Goal: Information Seeking & Learning: Learn about a topic

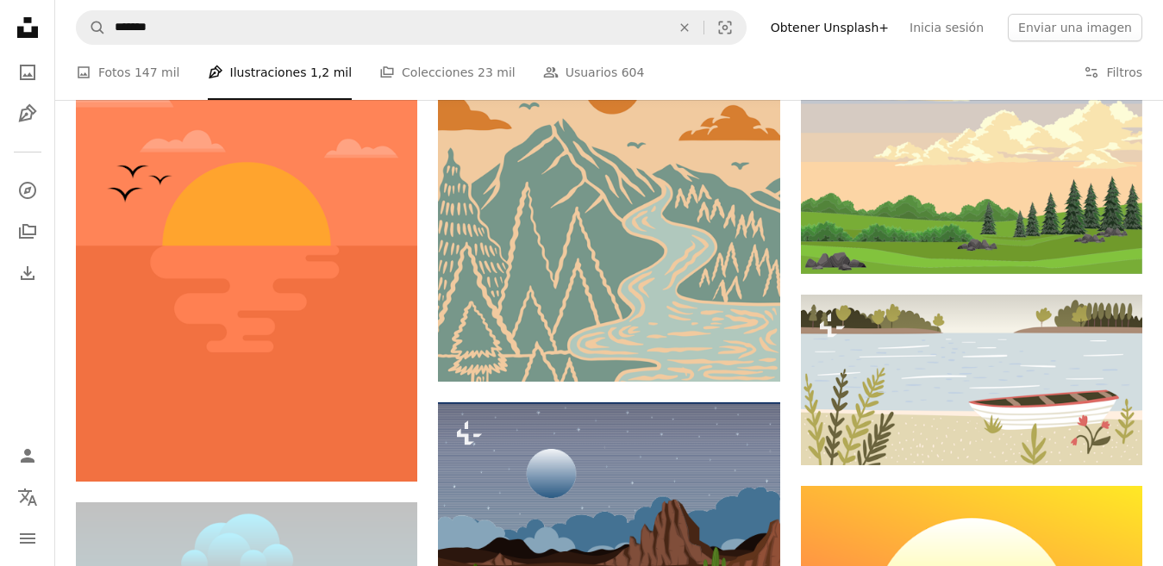
scroll to position [1465, 0]
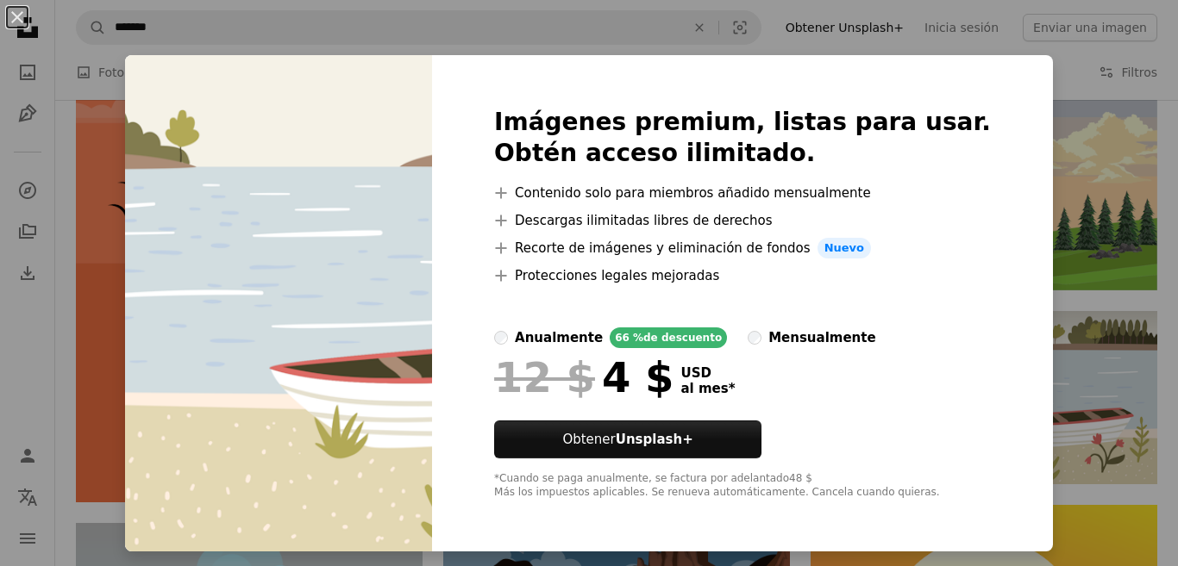
click at [1158, 209] on div "An X shape Imágenes premium, listas para usar. Obtén acceso ilimitado. A plus s…" at bounding box center [589, 283] width 1178 height 566
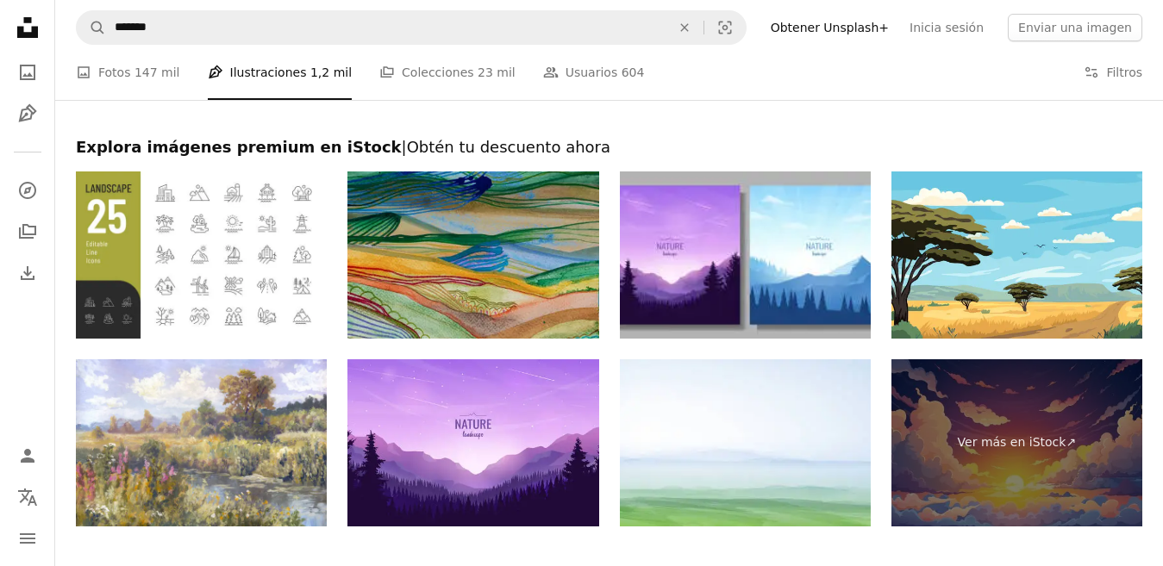
scroll to position [3103, 0]
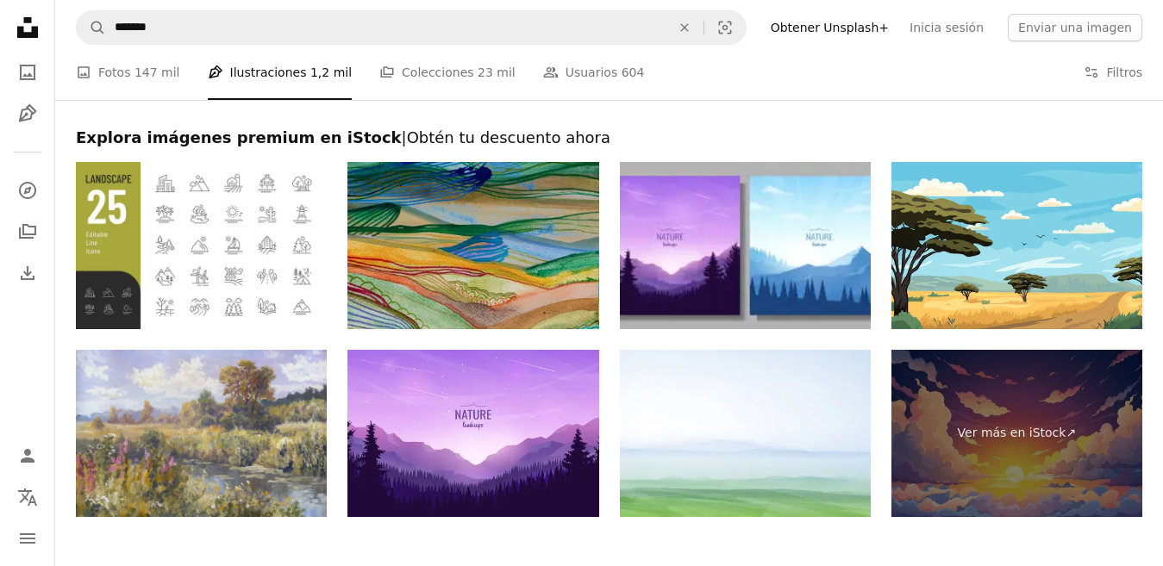
click at [234, 444] on img at bounding box center [201, 433] width 251 height 167
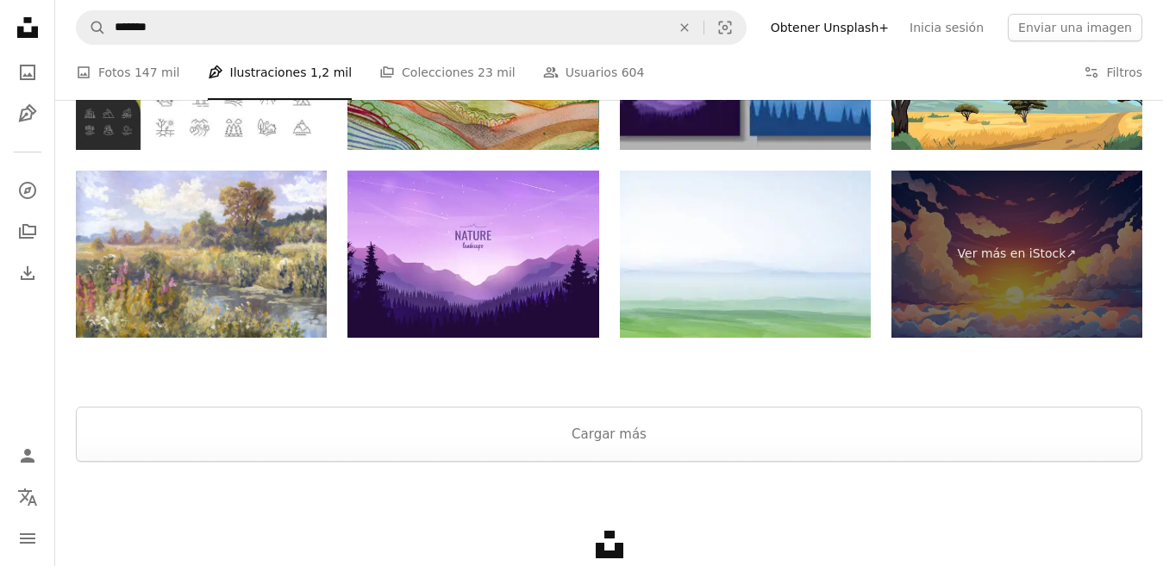
scroll to position [3377, 0]
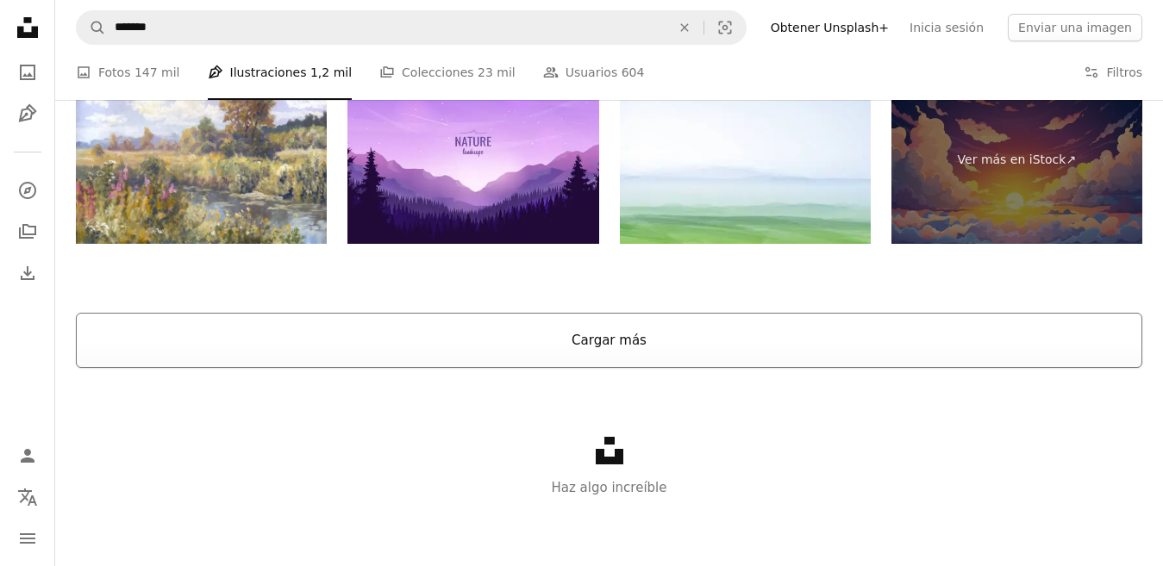
click at [726, 321] on button "Cargar más" at bounding box center [609, 340] width 1066 height 55
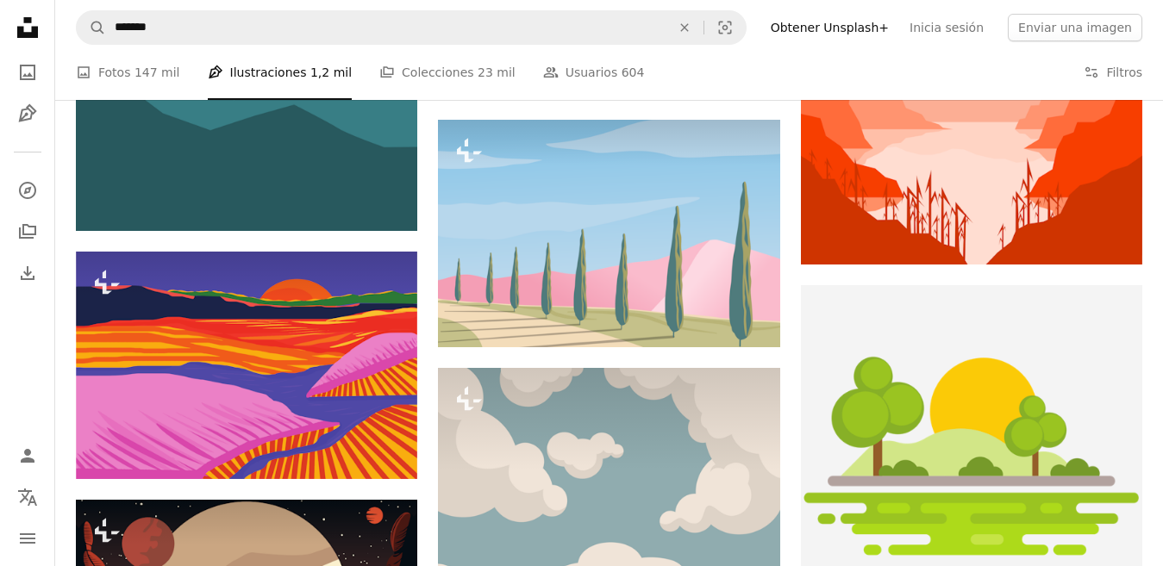
scroll to position [5014, 0]
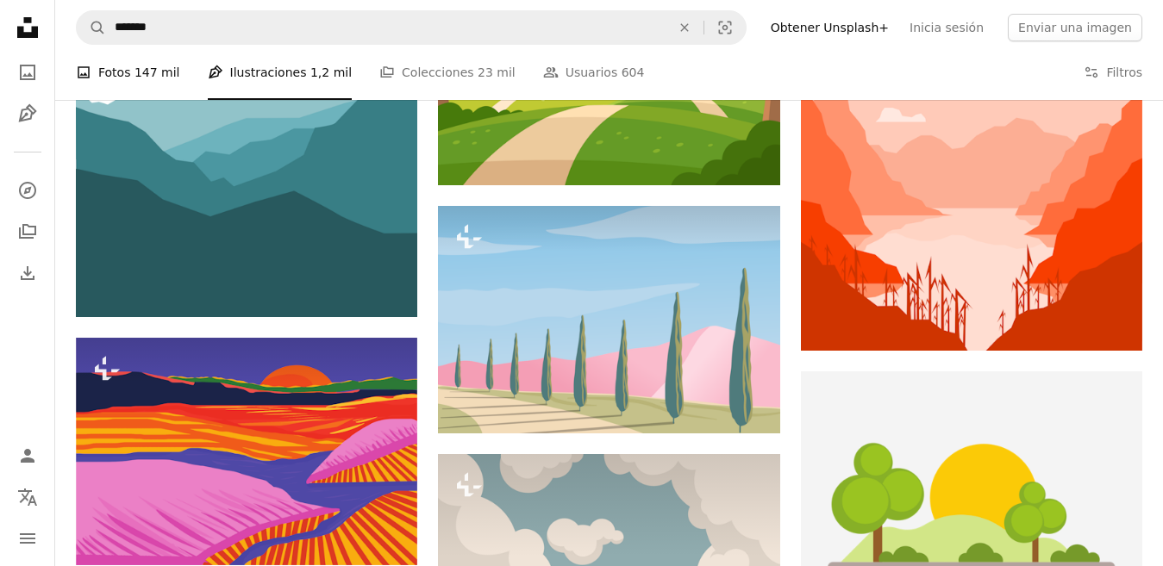
click at [169, 66] on span "147 mil" at bounding box center [157, 72] width 46 height 19
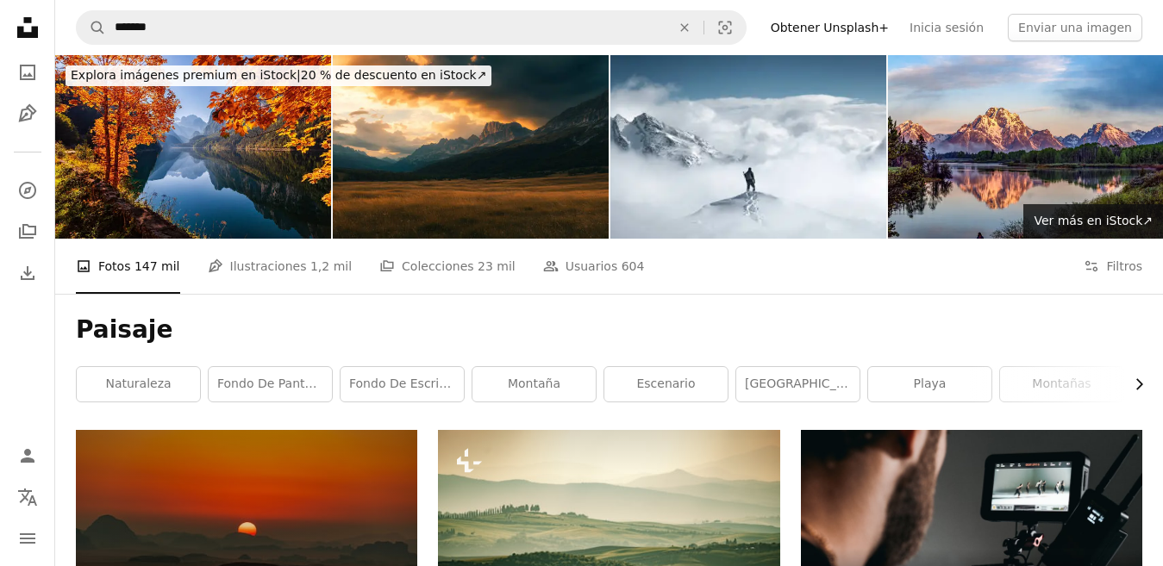
click at [1134, 388] on icon "Chevron right" at bounding box center [1138, 384] width 17 height 17
click at [1134, 388] on link "árbol" at bounding box center [1079, 384] width 123 height 34
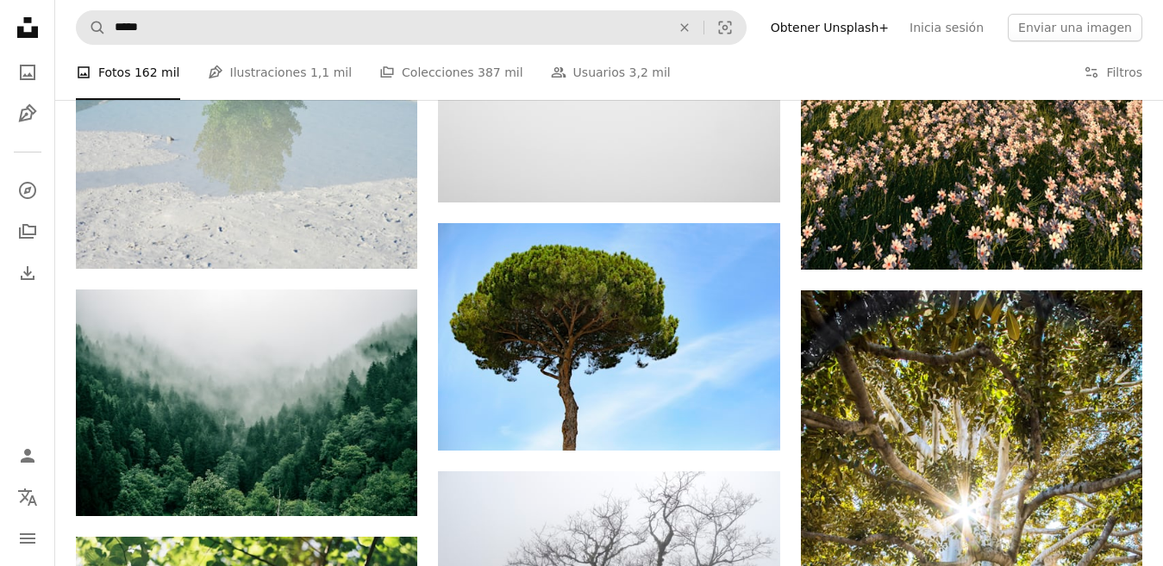
scroll to position [1454, 0]
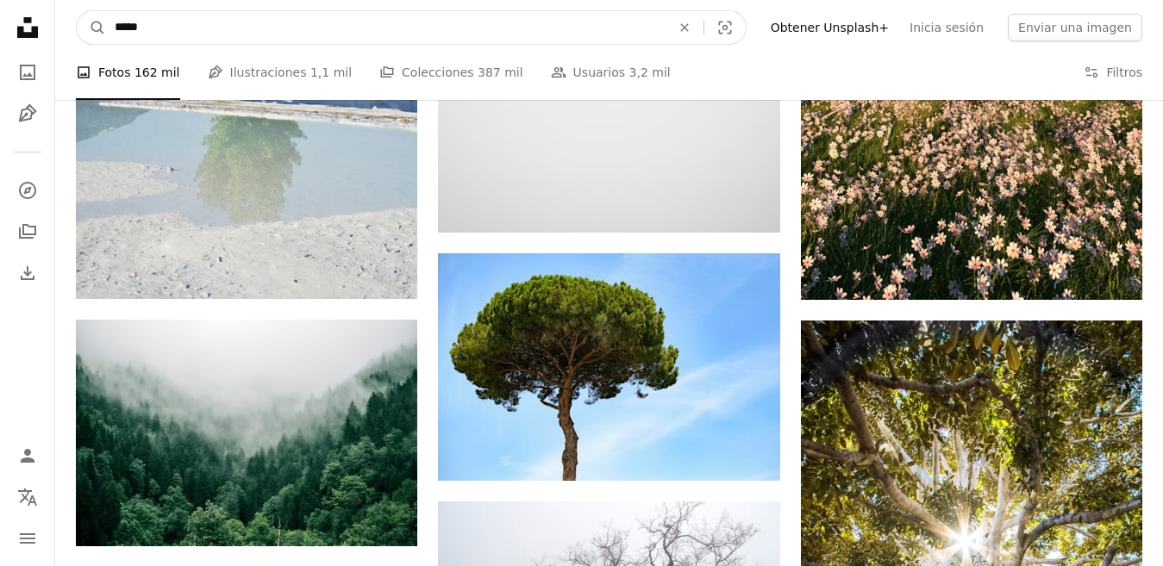
click at [413, 33] on input "*****" at bounding box center [385, 27] width 559 height 33
click at [415, 26] on input "*****" at bounding box center [385, 27] width 559 height 33
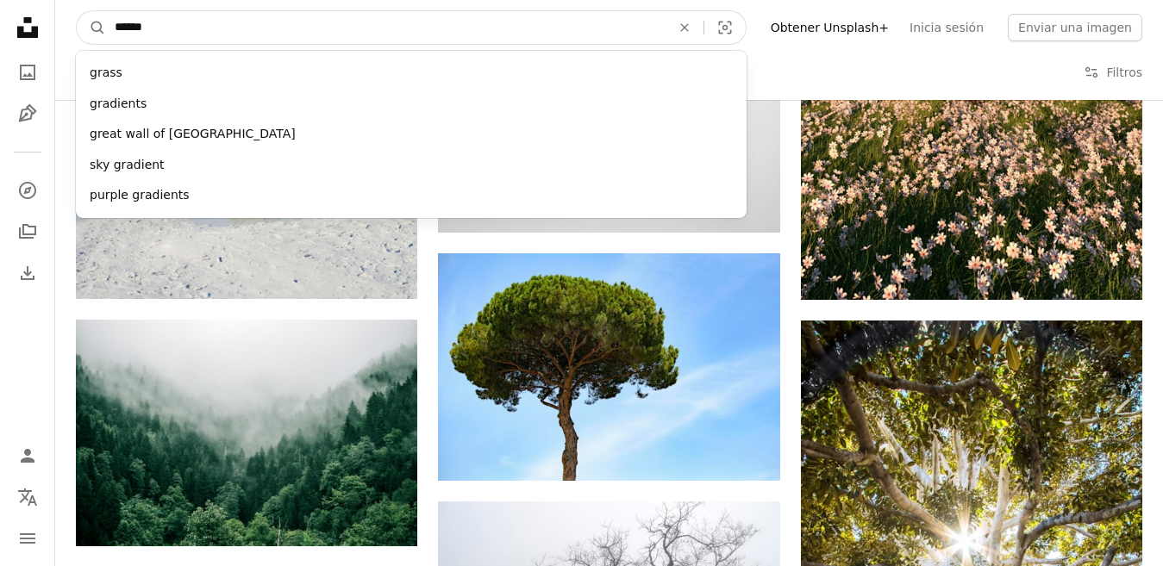
type input "******"
click at [77, 11] on button "A magnifying glass" at bounding box center [91, 27] width 29 height 33
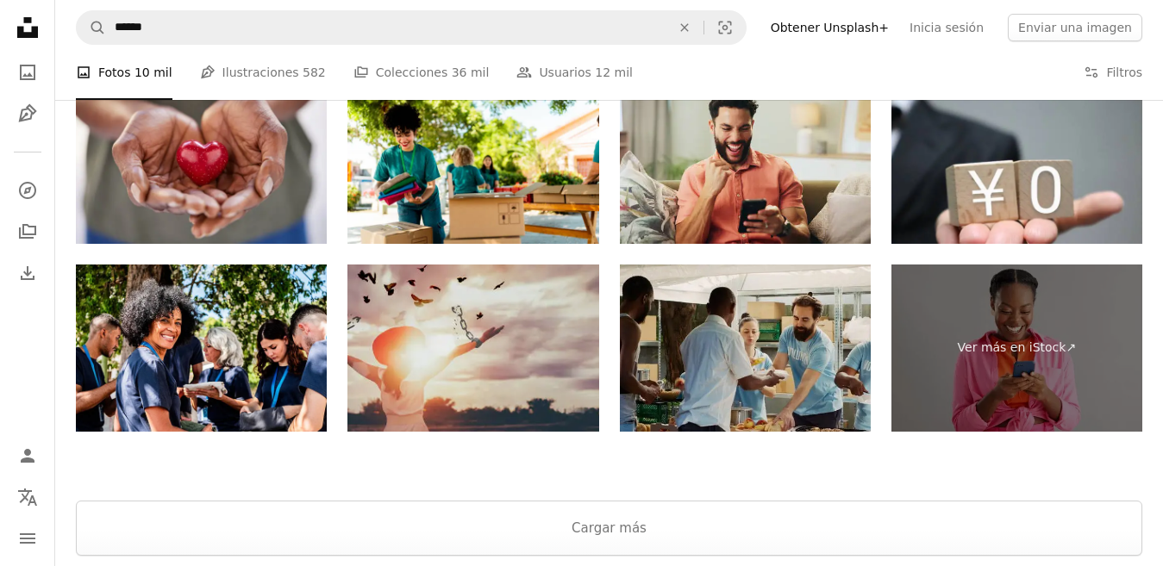
scroll to position [4071, 0]
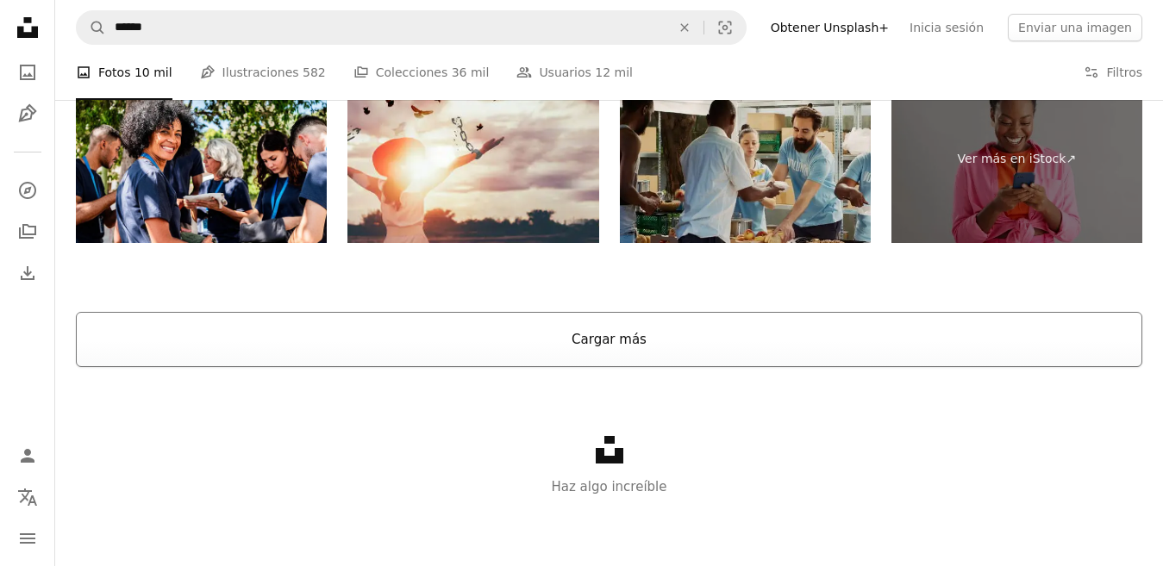
click at [678, 356] on button "Cargar más" at bounding box center [609, 339] width 1066 height 55
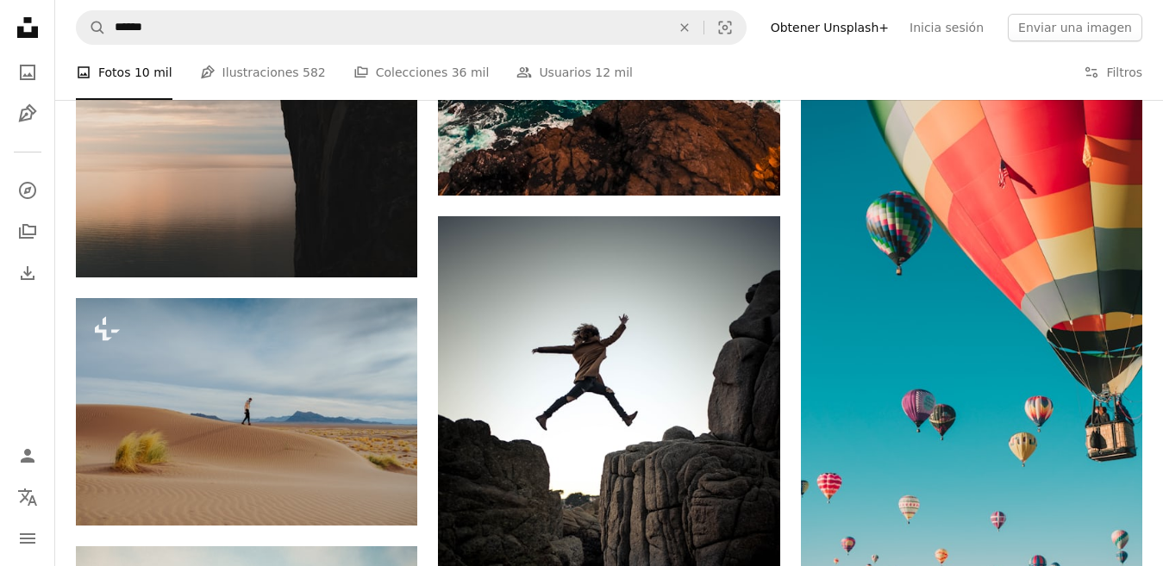
scroll to position [13294, 0]
